Goal: Information Seeking & Learning: Learn about a topic

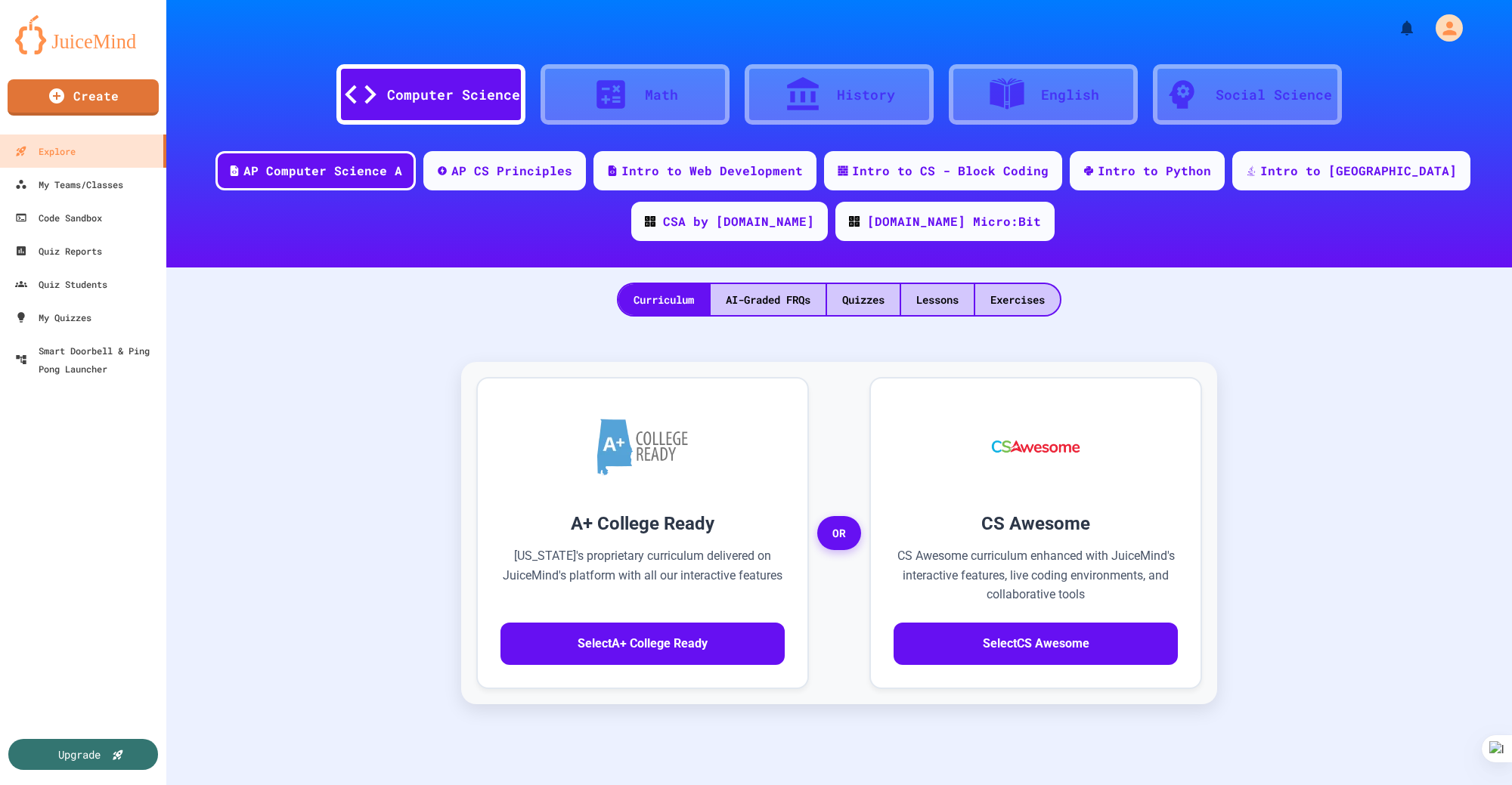
click at [397, 93] on div "Computer Science" at bounding box center [453, 95] width 133 height 20
click at [349, 170] on div "AP Computer Science A" at bounding box center [323, 170] width 163 height 19
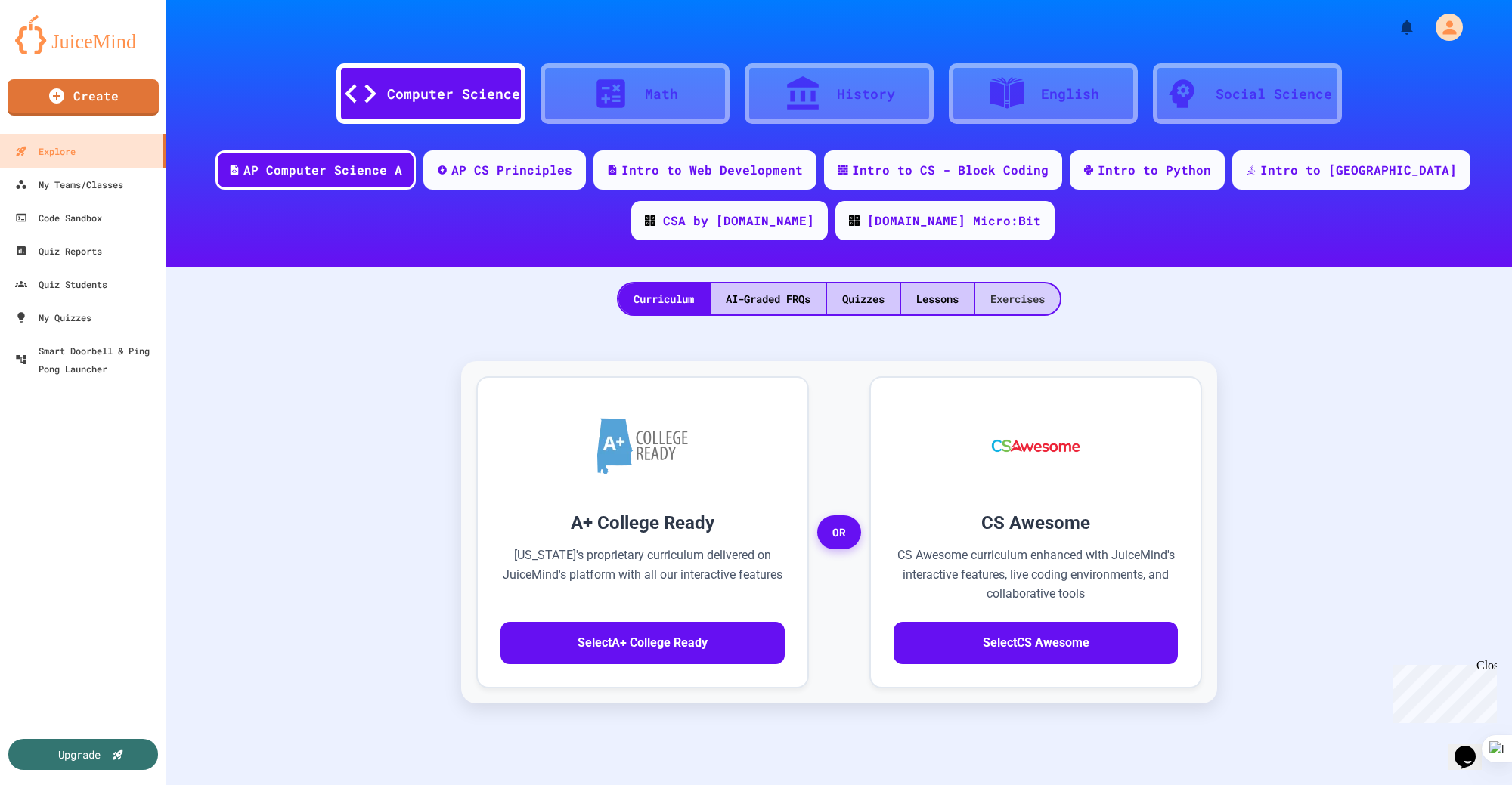
click at [1020, 296] on div "Exercises" at bounding box center [1018, 299] width 85 height 31
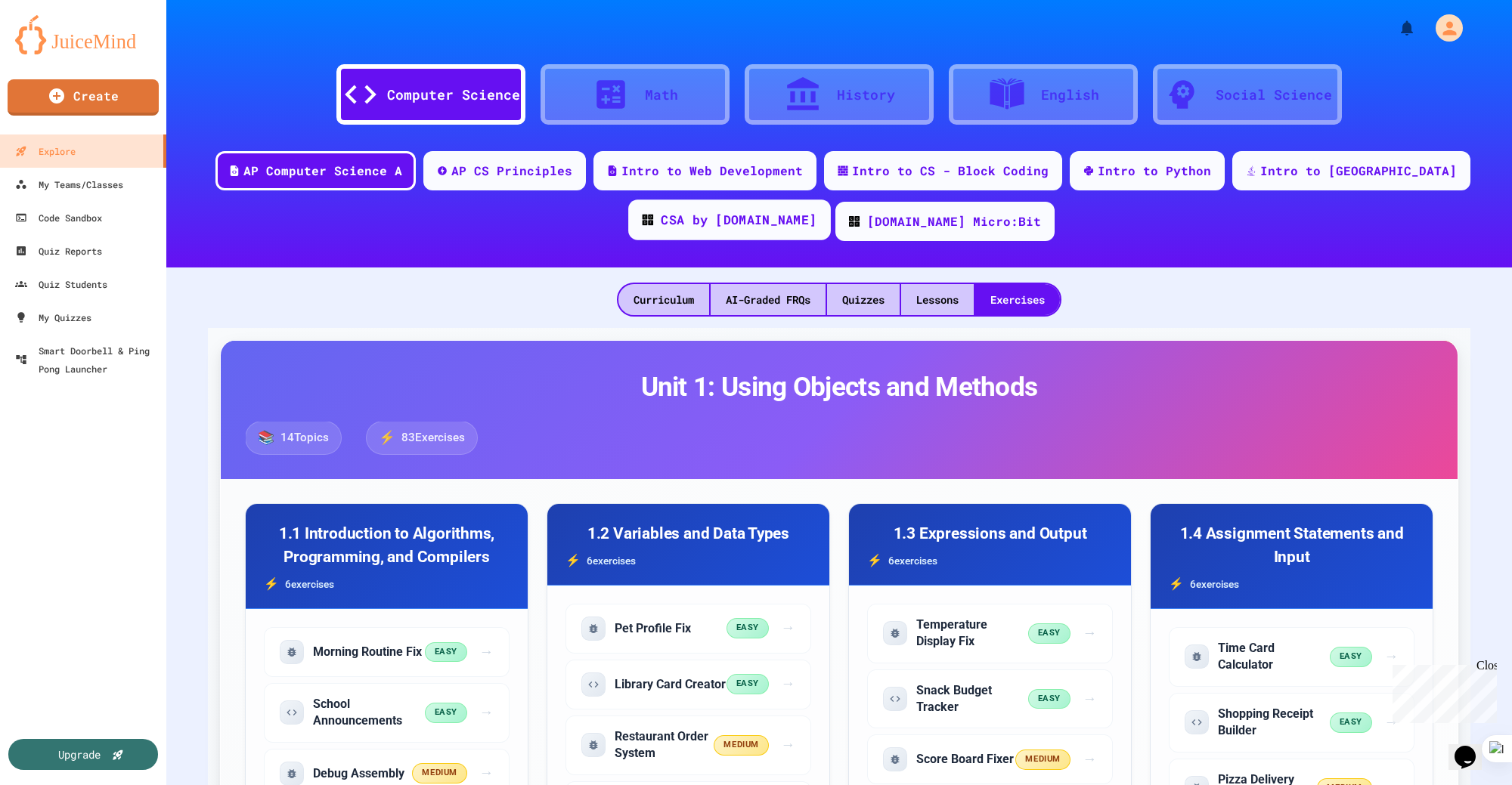
click at [817, 210] on div "CSA by [DOMAIN_NAME]" at bounding box center [738, 220] width 155 height 19
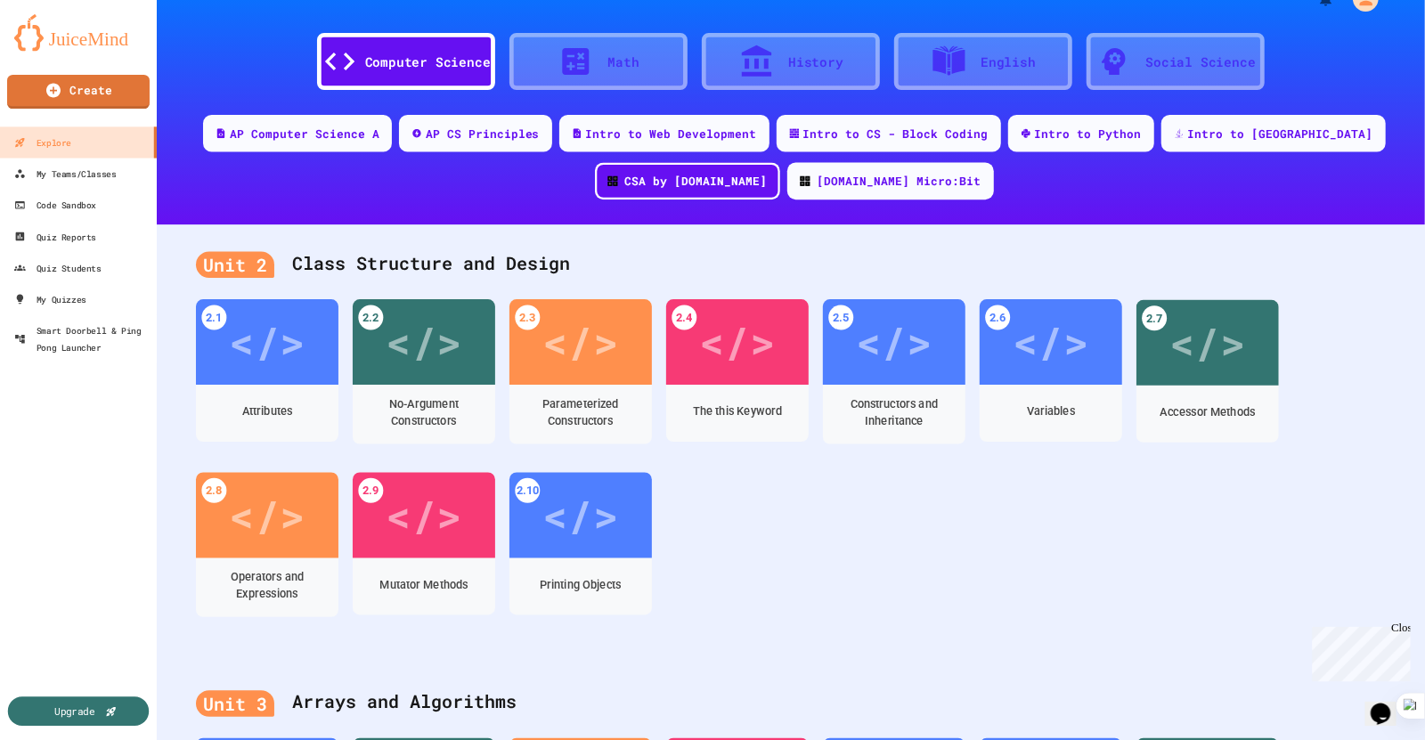
scroll to position [44, 0]
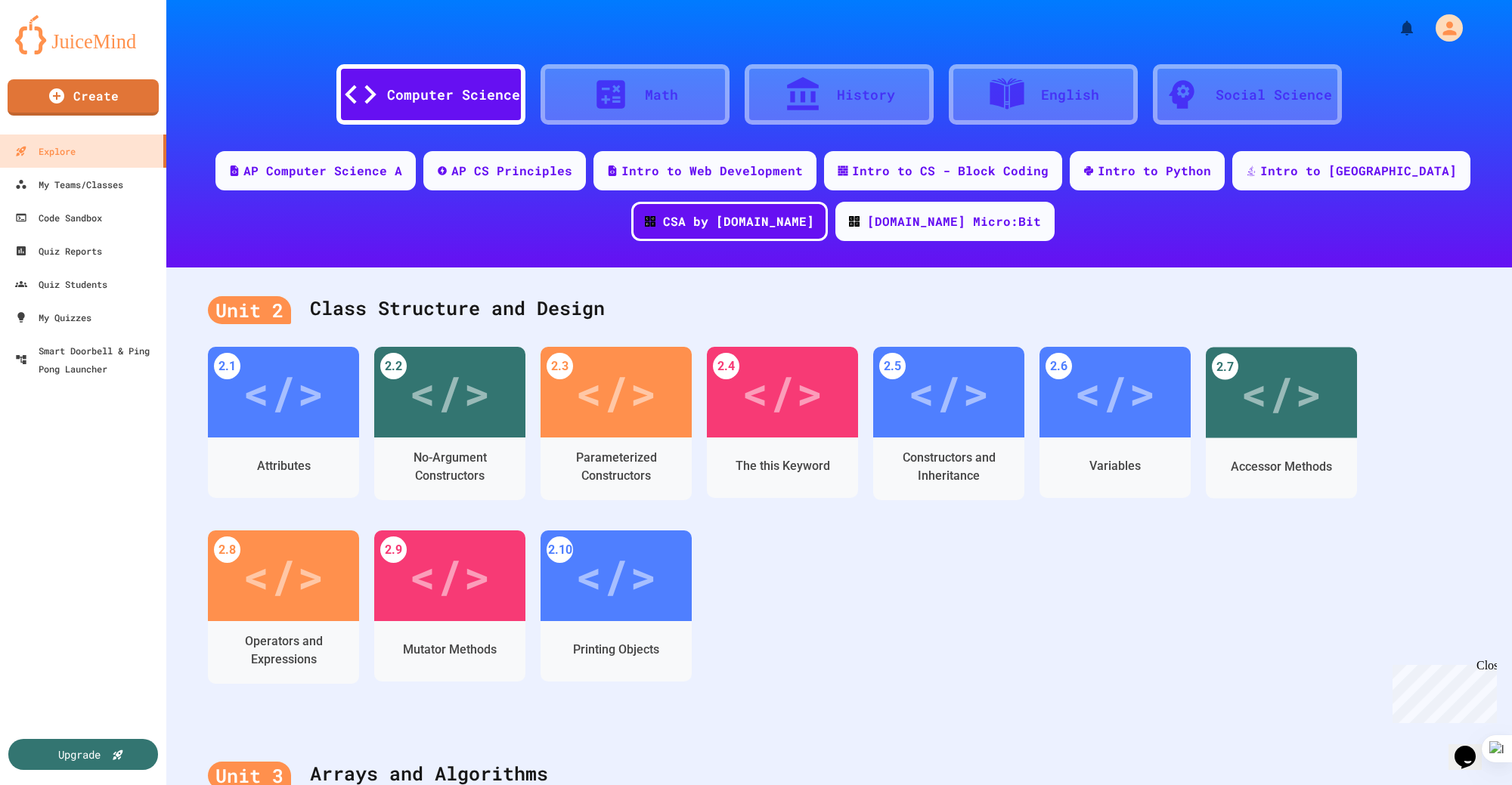
click at [1402, 514] on div "2.1 </> Attributes 2.2 </> No-Argument Constructors 2.3 </> Parameterized Const…" at bounding box center [839, 530] width 1262 height 367
click at [1031, 634] on div "2.1 </> Attributes 2.2 </> No-Argument Constructors 2.3 </> Parameterized Const…" at bounding box center [839, 530] width 1262 height 367
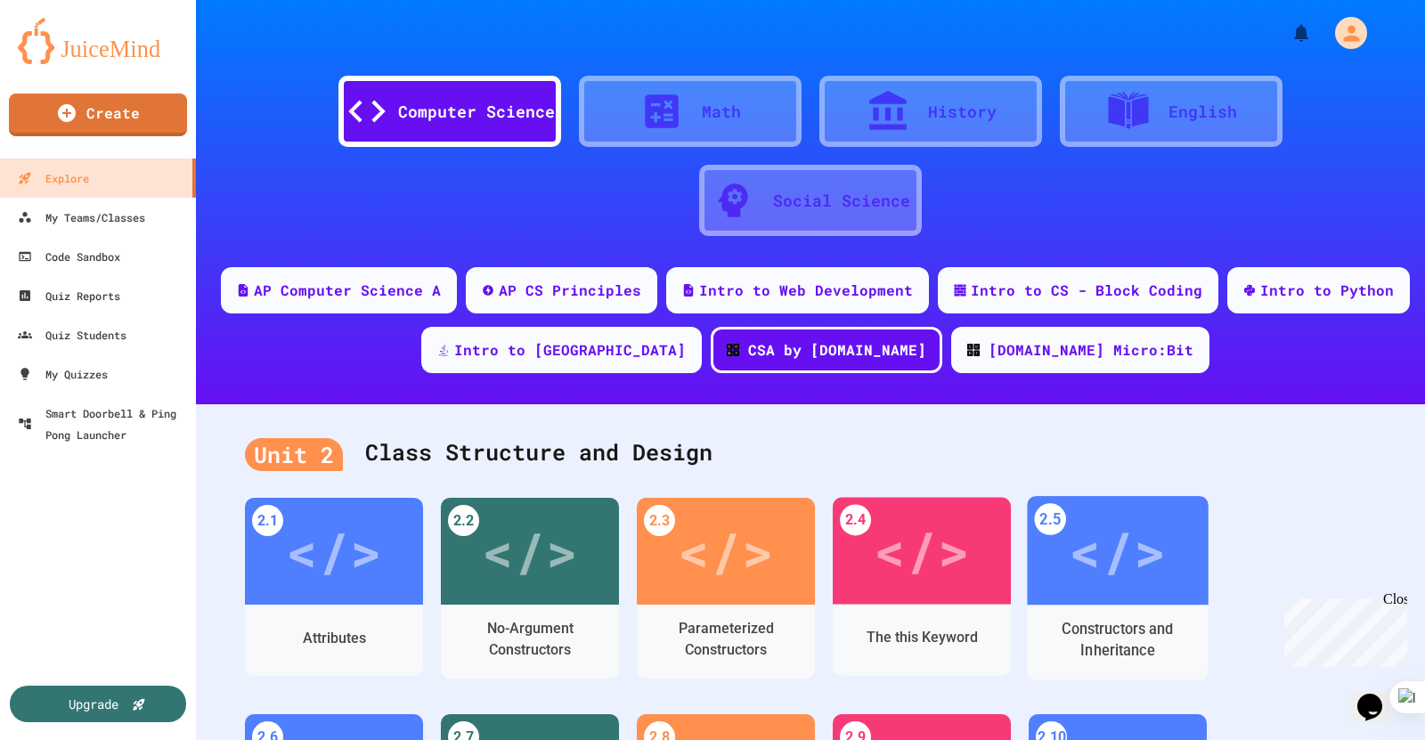
click at [1258, 500] on div "2.1 </> Attributes 2.2 </> No-Argument Constructors 2.3 </> Parameterized Const…" at bounding box center [810, 714] width 1131 height 433
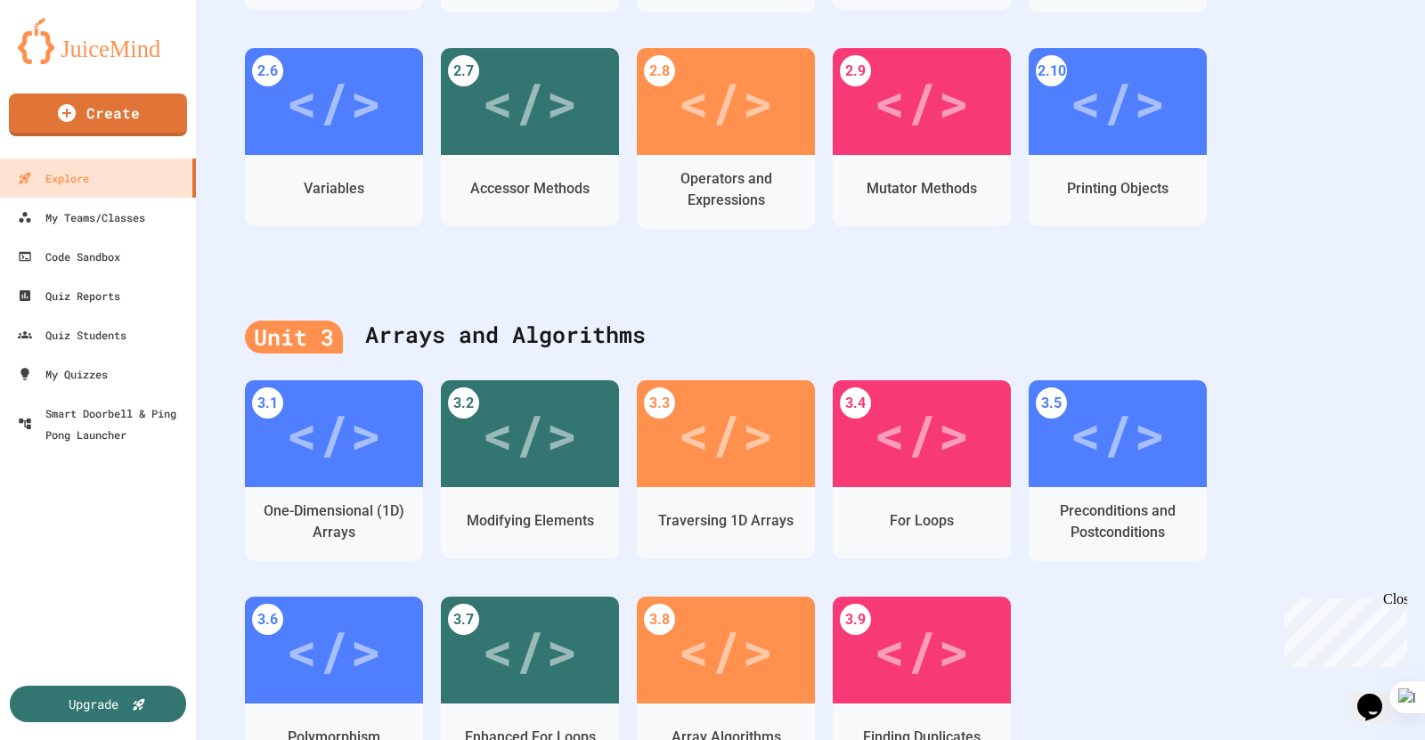
scroll to position [664, 0]
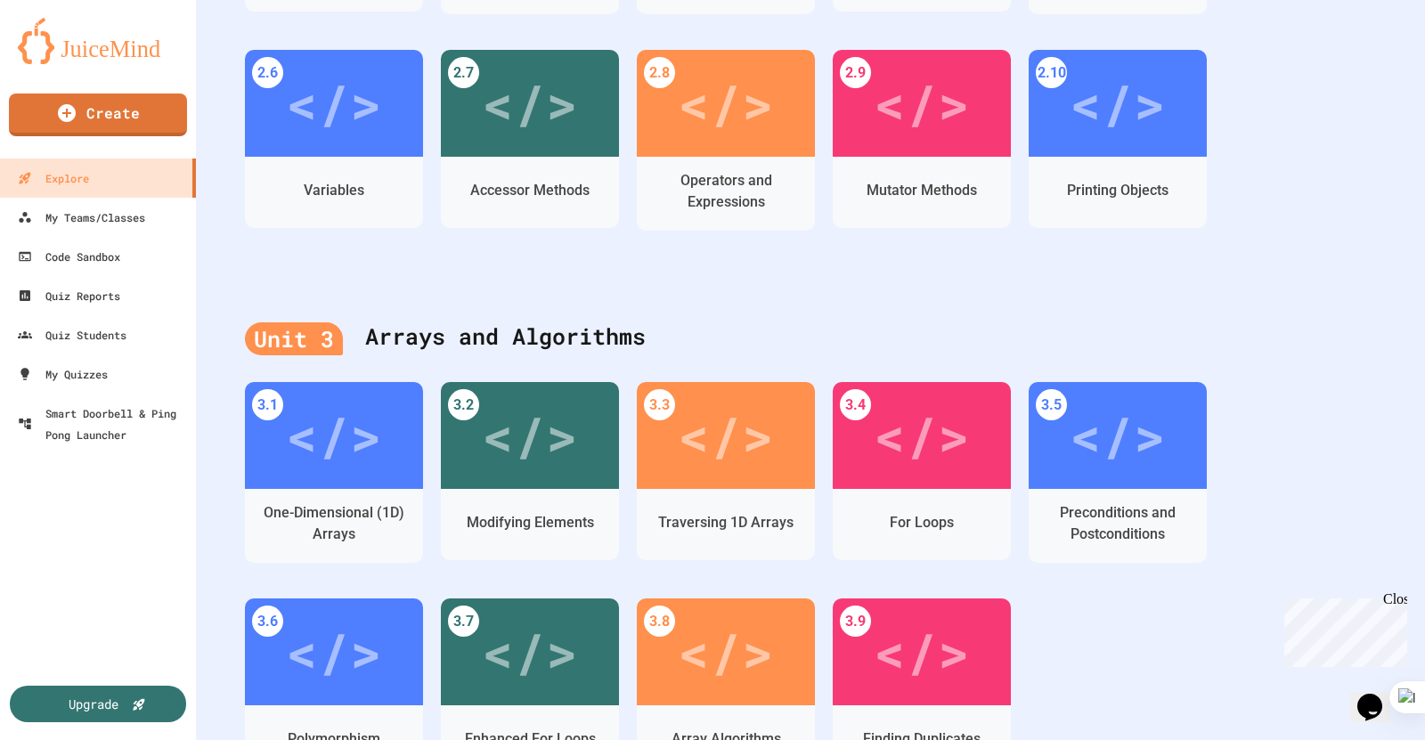
click at [646, 332] on div "Unit 3 Arrays and Algorithms" at bounding box center [810, 337] width 1131 height 71
click at [1244, 300] on div "Unit 3 Arrays and Algorithms 3.1 </> One-Dimensional (1D) Arrays 3.2 </> Modify…" at bounding box center [810, 562] width 1229 height 546
click at [1293, 255] on div "2.1 </> Attributes 2.2 </> No-Argument Constructors 2.3 </> Parameterized Const…" at bounding box center [810, 49] width 1131 height 433
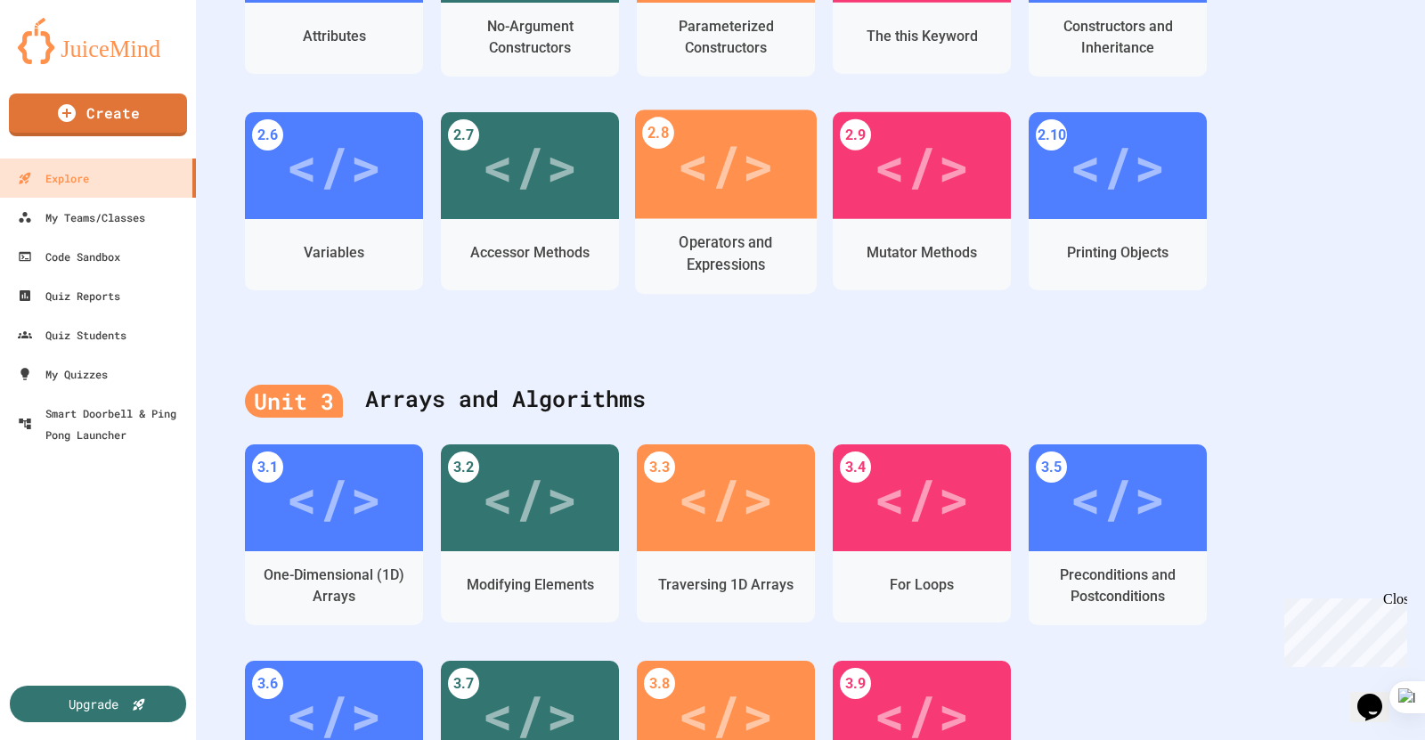
scroll to position [601, 0]
